Goal: Information Seeking & Learning: Find specific fact

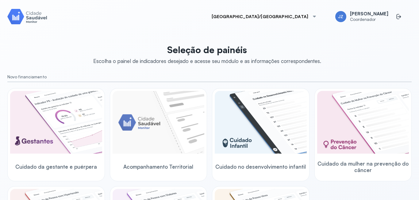
click at [24, 24] on img at bounding box center [27, 16] width 40 height 17
click at [11, 13] on img at bounding box center [27, 16] width 40 height 17
click at [13, 23] on img at bounding box center [27, 16] width 40 height 17
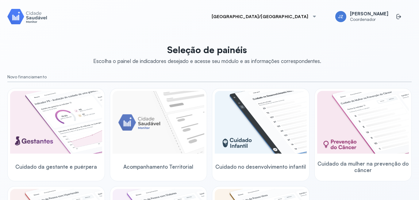
click at [30, 20] on img at bounding box center [27, 16] width 40 height 17
click at [31, 12] on img at bounding box center [27, 16] width 40 height 17
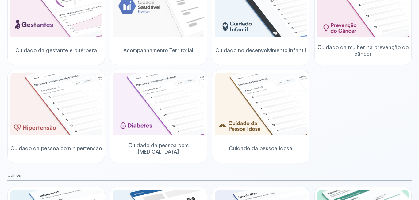
scroll to position [123, 0]
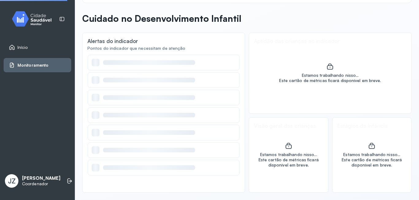
scroll to position [21, 0]
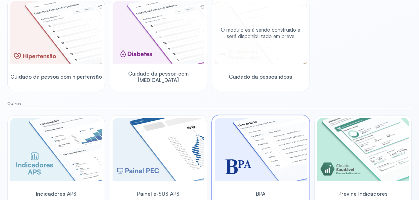
scroll to position [196, 0]
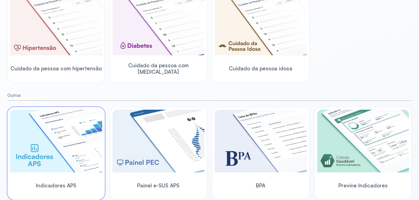
click at [41, 142] on img at bounding box center [56, 140] width 92 height 63
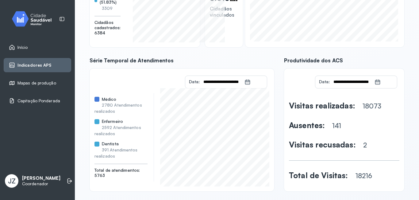
scroll to position [113, 0]
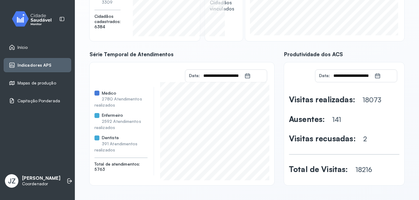
click at [25, 49] on span "Início" at bounding box center [22, 47] width 10 height 5
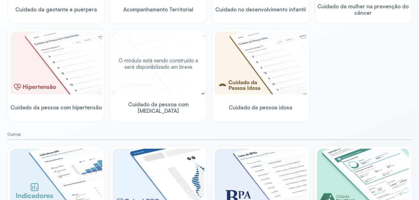
scroll to position [196, 0]
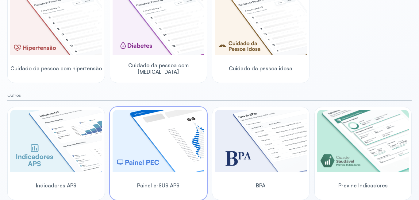
click at [174, 185] on span "Painel e-SUS APS" at bounding box center [158, 185] width 42 height 6
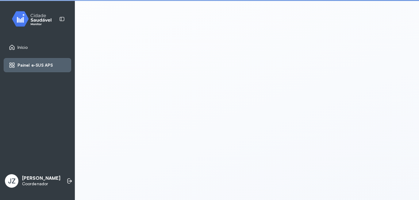
scroll to position [1, 0]
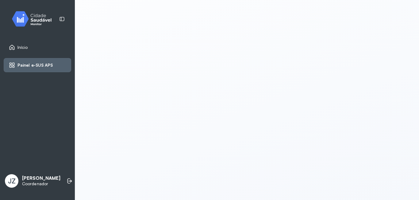
click at [12, 48] on icon at bounding box center [12, 47] width 6 height 6
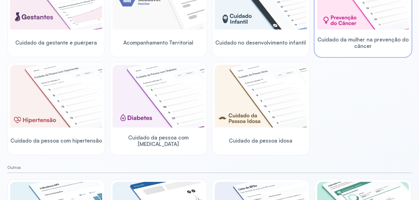
scroll to position [196, 0]
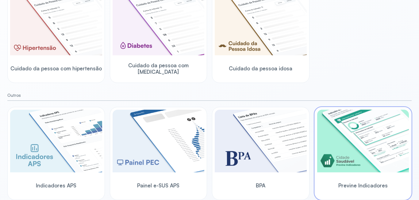
click at [392, 171] on img at bounding box center [363, 140] width 92 height 63
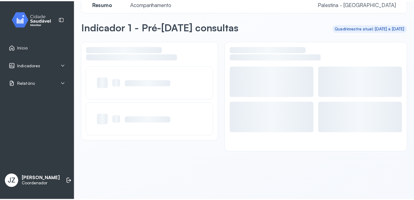
scroll to position [12, 0]
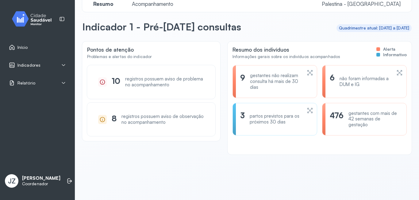
click at [23, 67] on span "Indicadores" at bounding box center [28, 65] width 23 height 5
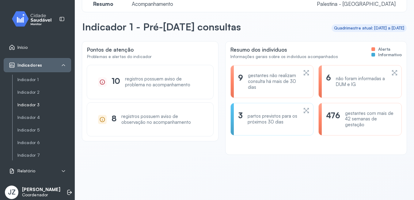
click at [30, 113] on link "Indicador 3" at bounding box center [44, 117] width 54 height 8
click at [32, 105] on link "Indicador 3" at bounding box center [44, 104] width 54 height 5
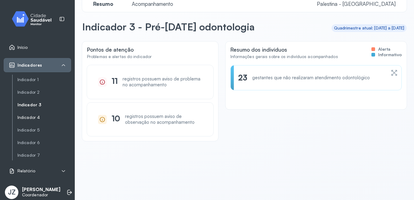
click at [32, 115] on link "Indicador 4" at bounding box center [44, 117] width 54 height 5
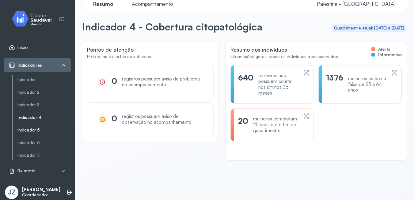
click at [28, 132] on link "Indicador 5" at bounding box center [44, 129] width 54 height 5
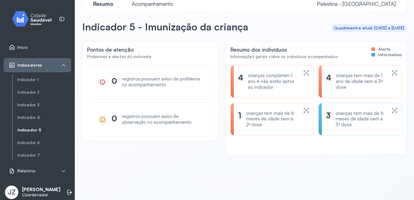
click at [303, 70] on icon at bounding box center [306, 72] width 6 height 7
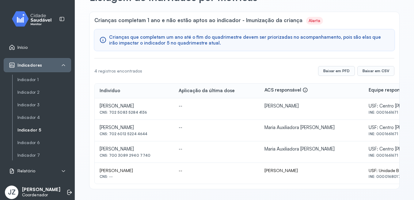
scroll to position [2, 0]
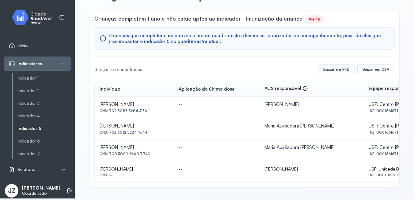
drag, startPoint x: 99, startPoint y: 166, endPoint x: 142, endPoint y: 166, distance: 42.9
click at [142, 166] on td "[PERSON_NAME] CNS: --" at bounding box center [134, 171] width 79 height 21
copy div "[PERSON_NAME]"
drag, startPoint x: 98, startPoint y: 146, endPoint x: 150, endPoint y: 148, distance: 51.8
click at [150, 148] on td "[PERSON_NAME] CNS: 700 3089 2940 7740" at bounding box center [134, 149] width 79 height 21
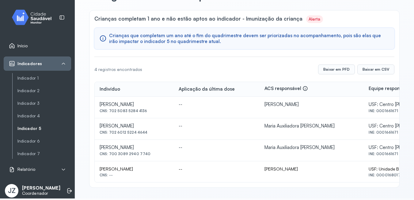
copy div "[PERSON_NAME]"
click at [36, 142] on link "Indicador 6" at bounding box center [44, 140] width 54 height 5
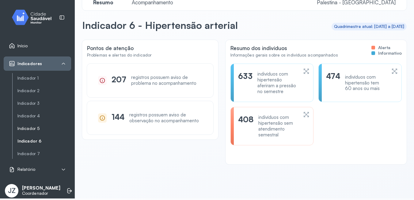
click at [34, 128] on link "Indicador 5" at bounding box center [44, 128] width 54 height 5
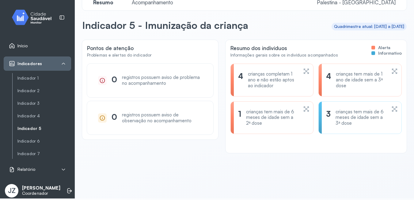
click at [372, 82] on div "crianças tem mais de 1 ano de idade sem a 3ª dose" at bounding box center [361, 79] width 50 height 17
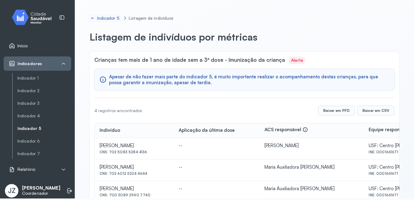
click at [92, 18] on icon at bounding box center [93, 18] width 2 height 0
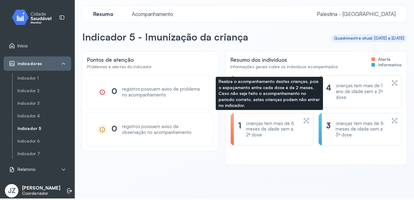
click at [244, 132] on div "1 crianças tem mais de 6 meses de idade sem a 2ª dose" at bounding box center [268, 128] width 60 height 17
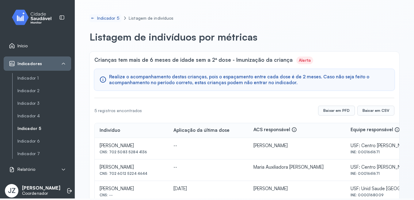
click at [94, 17] on icon at bounding box center [93, 18] width 4 height 5
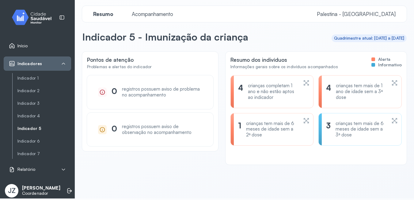
click at [343, 128] on div "crianças tem mais de 6 meses de idade sem a 3ª dose" at bounding box center [361, 128] width 51 height 17
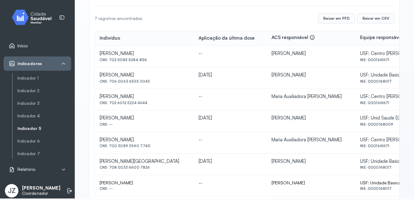
scroll to position [106, 0]
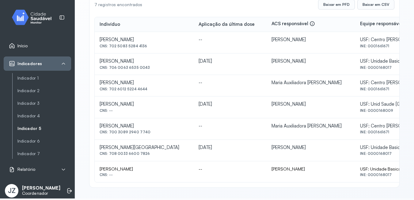
drag, startPoint x: 109, startPoint y: 151, endPoint x: 153, endPoint y: 158, distance: 44.7
click at [153, 158] on td "[PERSON_NAME] [GEOGRAPHIC_DATA] CNS: 708 0033 6600 7826" at bounding box center [144, 149] width 99 height 21
copy div "708 0033 6600 7826"
drag, startPoint x: 143, startPoint y: 170, endPoint x: 95, endPoint y: 166, distance: 48.6
click at [95, 166] on td "[PERSON_NAME] CNS: --" at bounding box center [144, 171] width 99 height 21
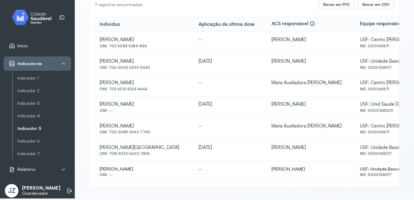
copy div "[PERSON_NAME]"
